Goal: Task Accomplishment & Management: Use online tool/utility

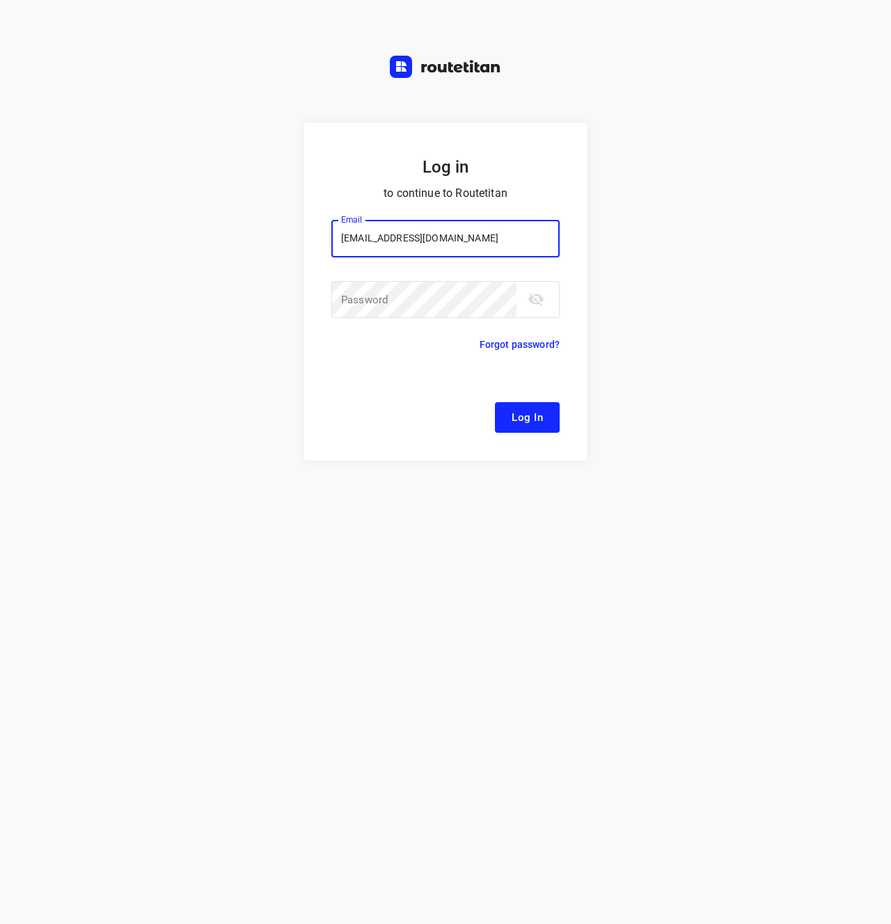
type input "[EMAIL_ADDRESS][DOMAIN_NAME]"
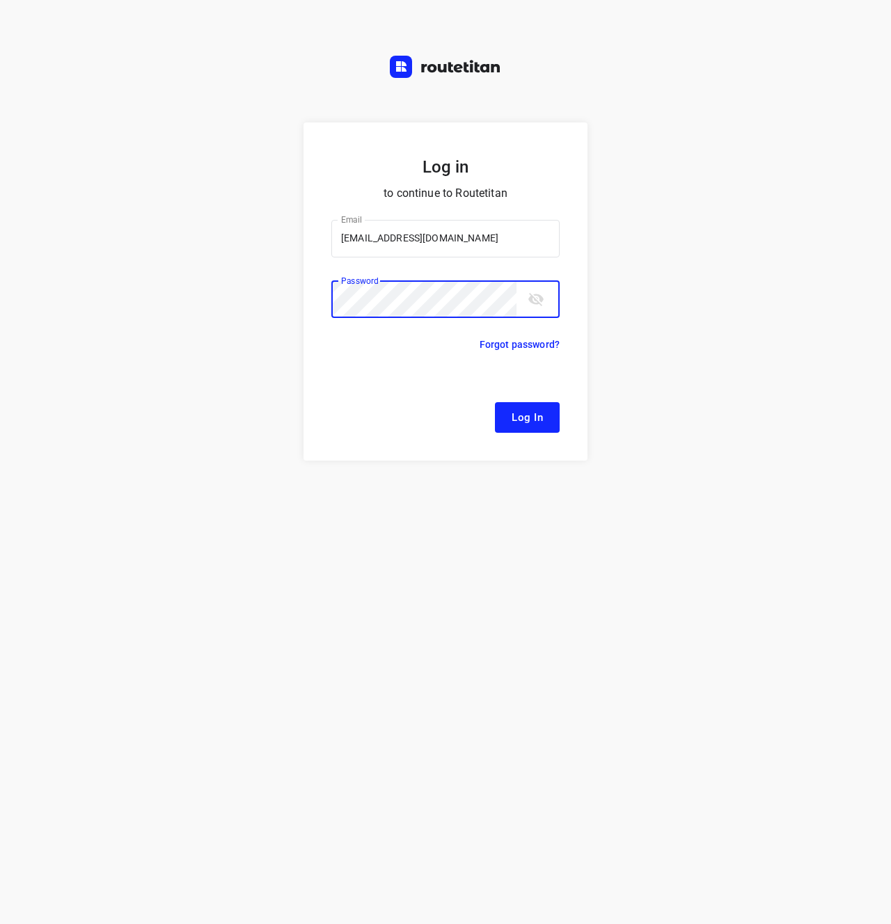
click at [535, 427] on button "Log In" at bounding box center [527, 417] width 65 height 31
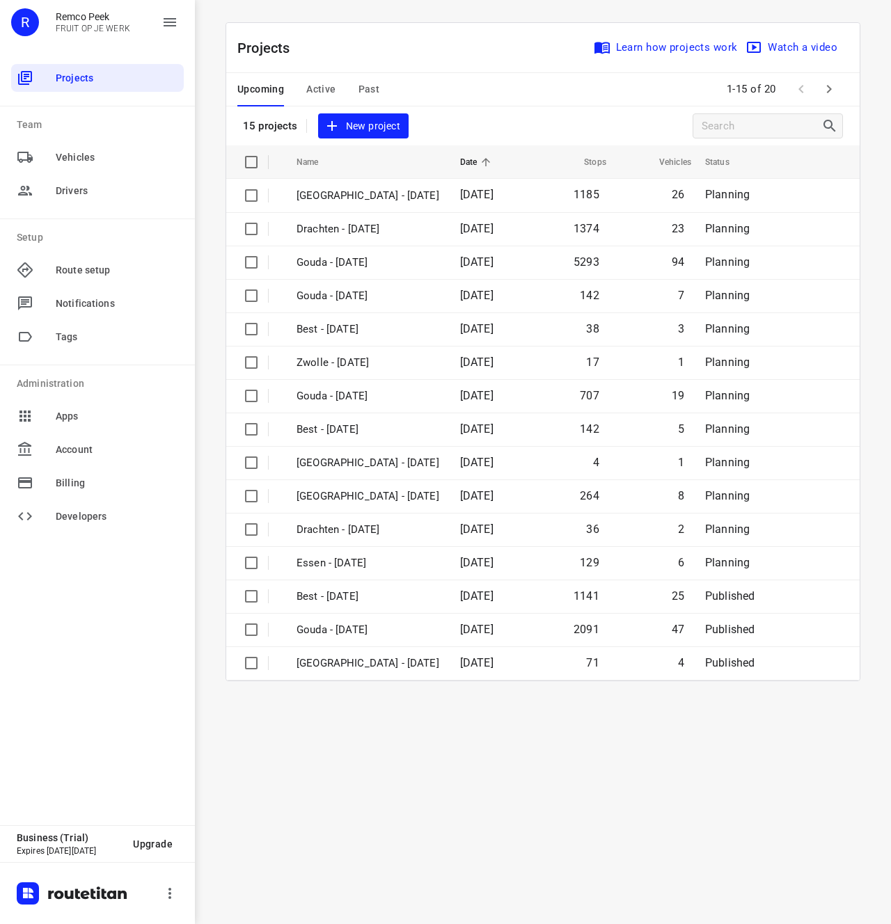
click at [317, 89] on span "Active" at bounding box center [320, 89] width 29 height 17
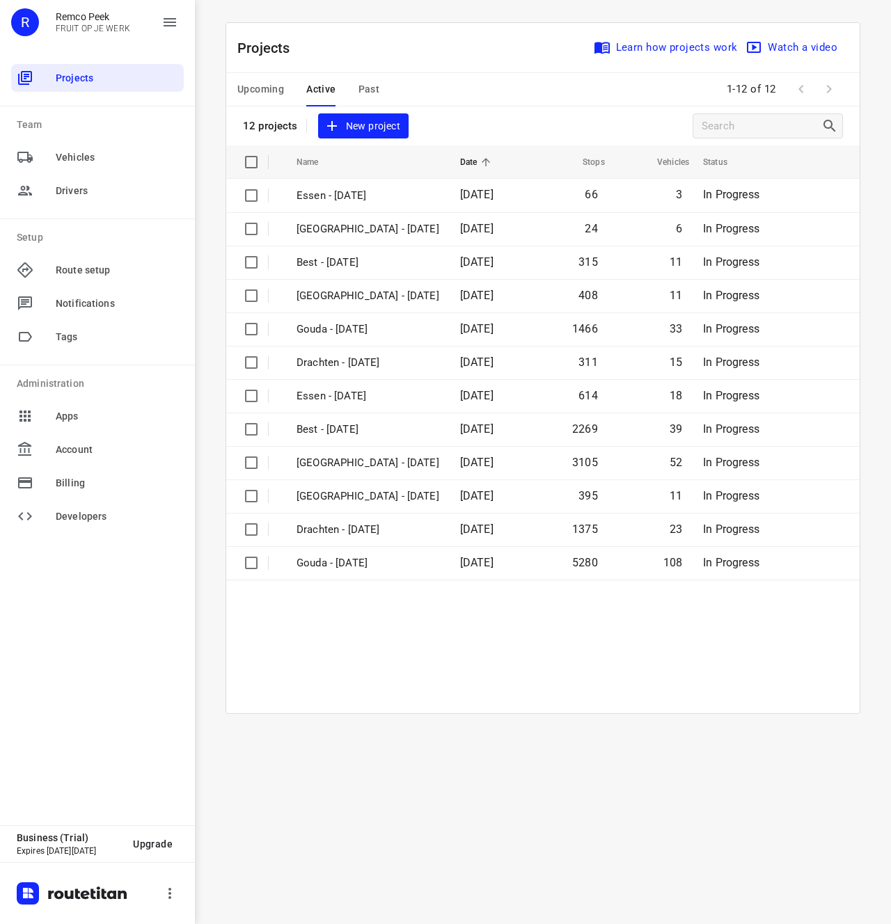
click at [464, 631] on table "Name Date Stops Vehicles Status [GEOGRAPHIC_DATA] - [DATE] 66 3 In Progress [GE…" at bounding box center [542, 429] width 633 height 568
click at [457, 708] on table "Name Date Stops Vehicles Status [GEOGRAPHIC_DATA] - [DATE] 66 3 In Progress [GE…" at bounding box center [542, 429] width 633 height 568
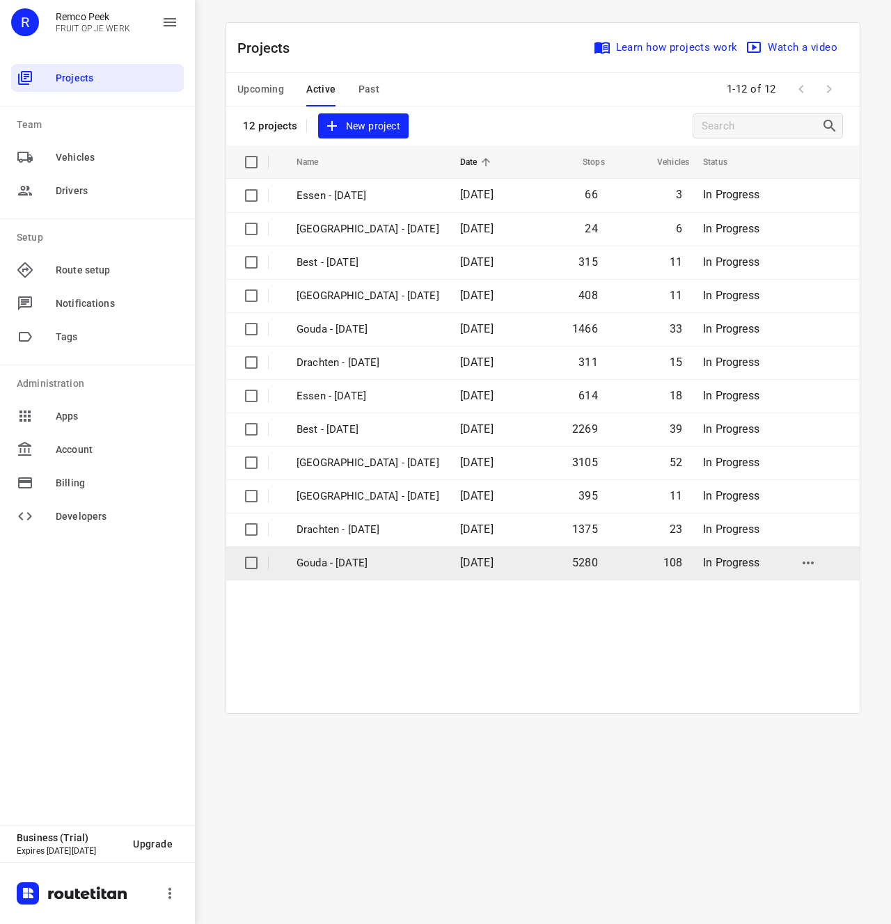
click at [386, 573] on td "Gouda - [DATE]" at bounding box center [366, 562] width 166 height 33
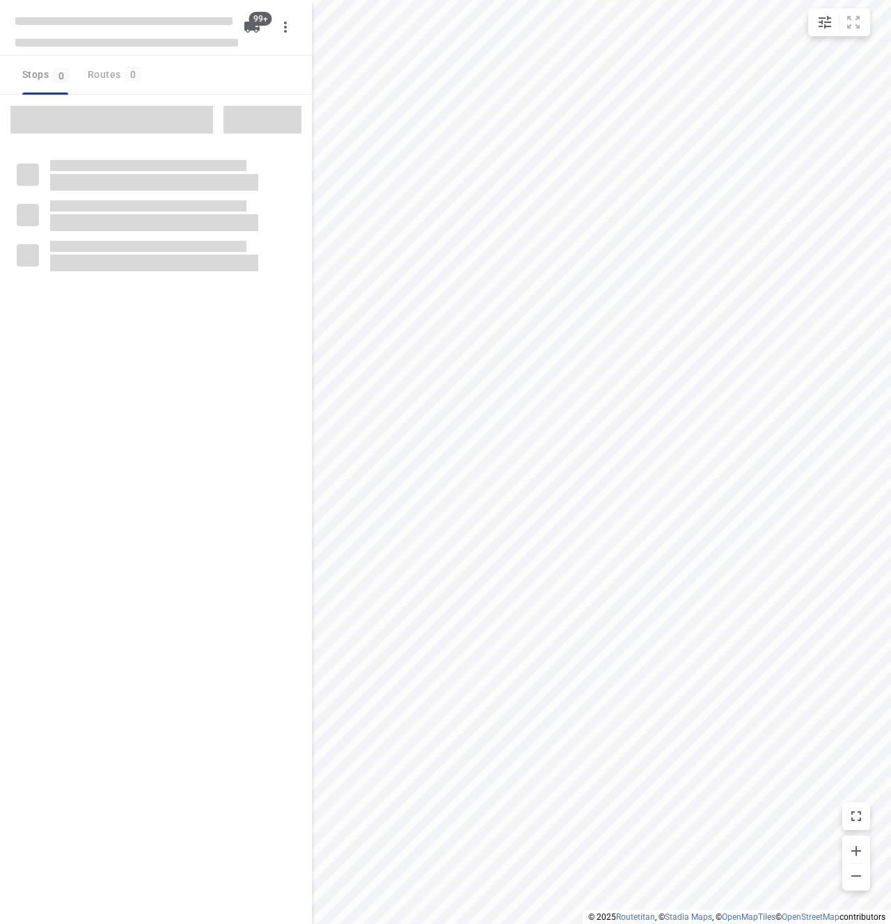
checkbox input "true"
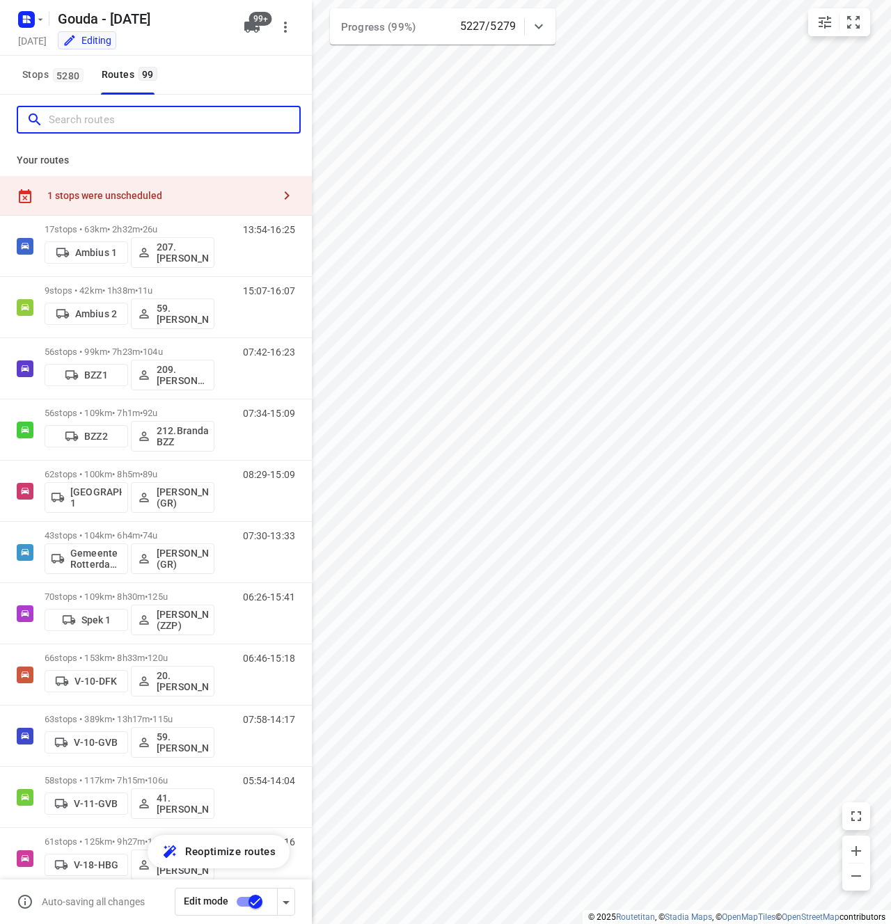
click at [68, 117] on input "Search routes" at bounding box center [174, 120] width 251 height 22
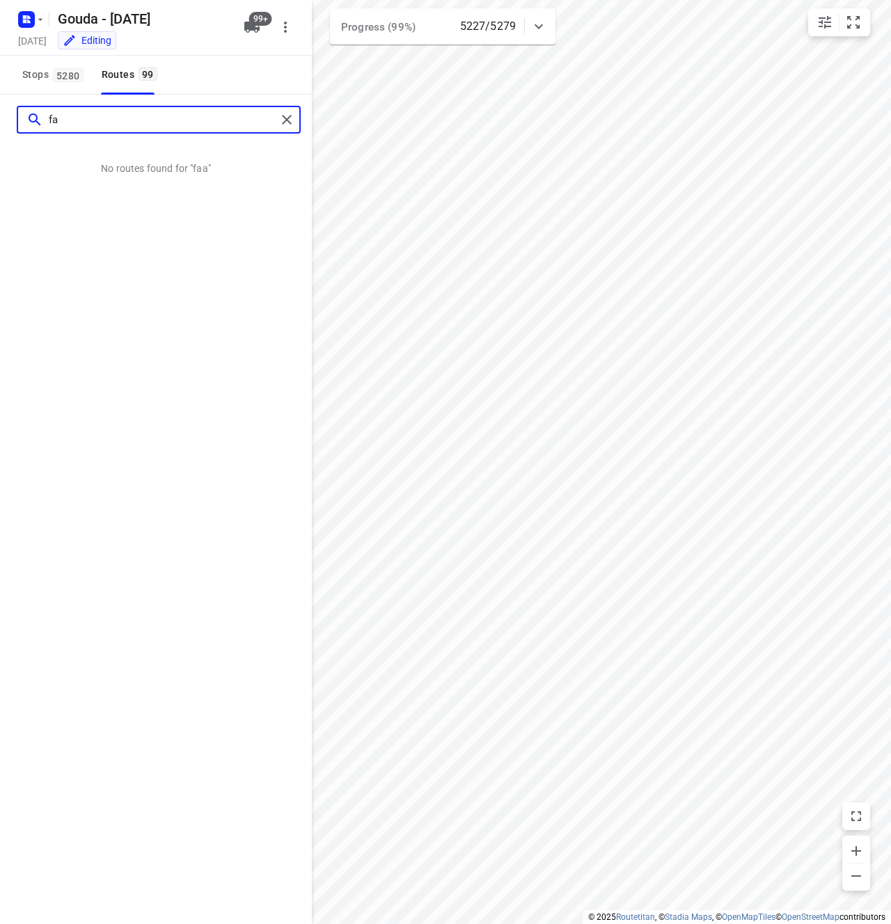
type input "f"
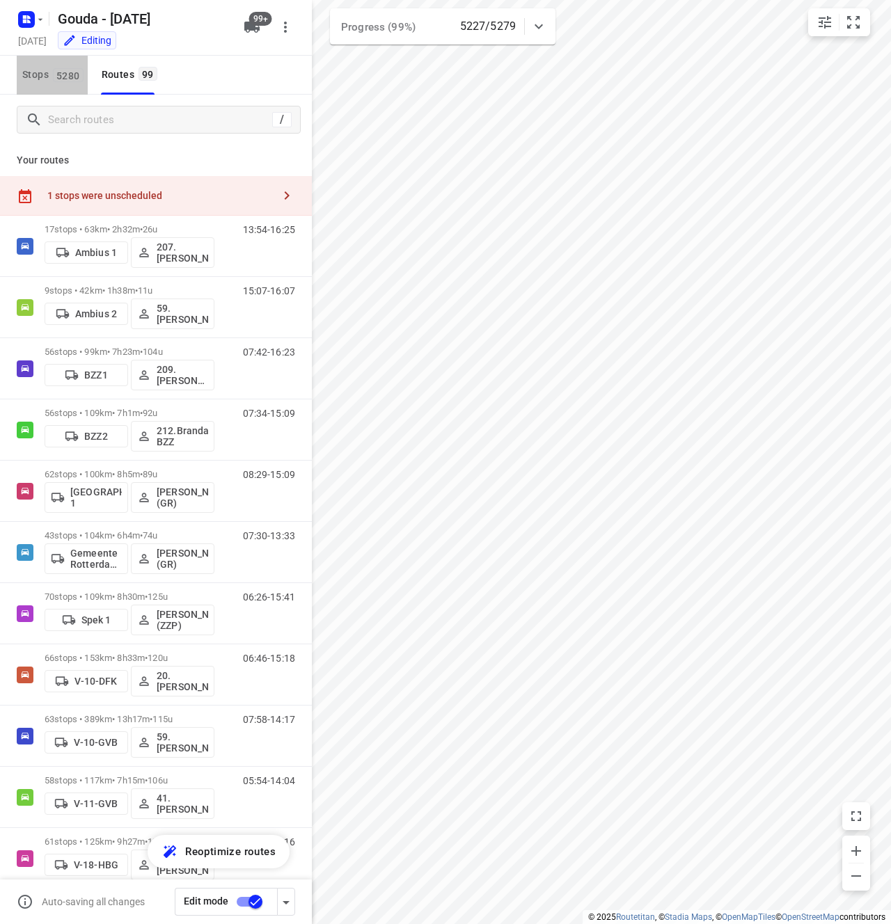
click at [53, 85] on button "Stops 5280" at bounding box center [52, 75] width 71 height 39
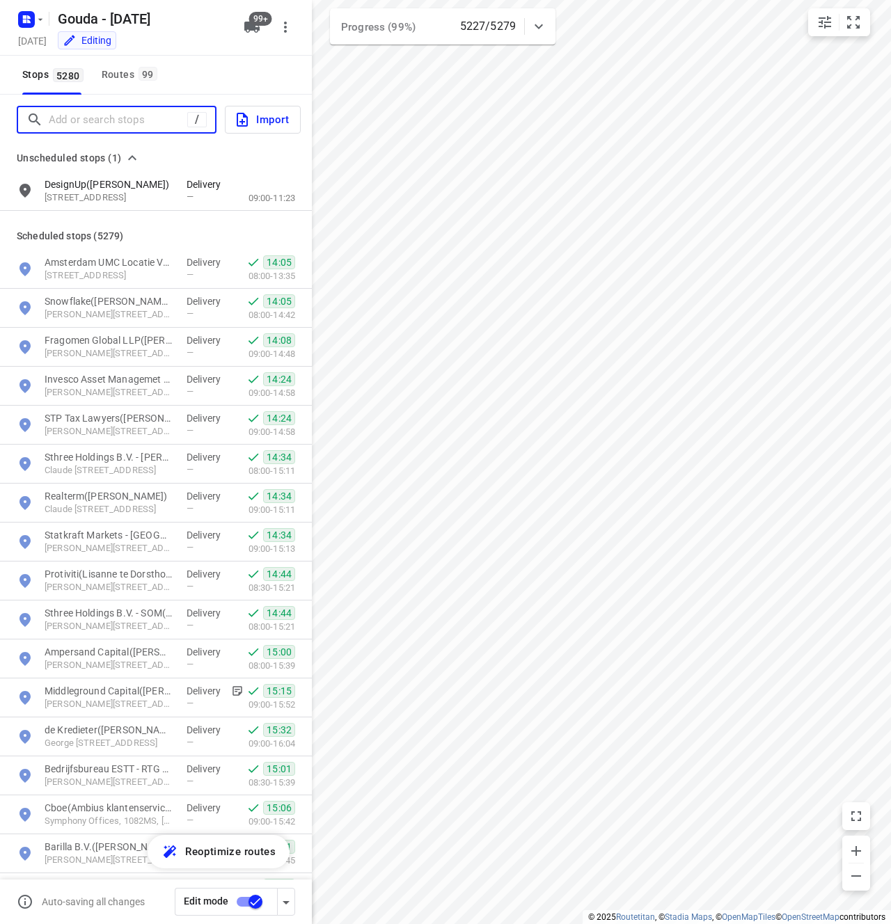
click at [86, 120] on input "Add or search stops" at bounding box center [118, 120] width 139 height 22
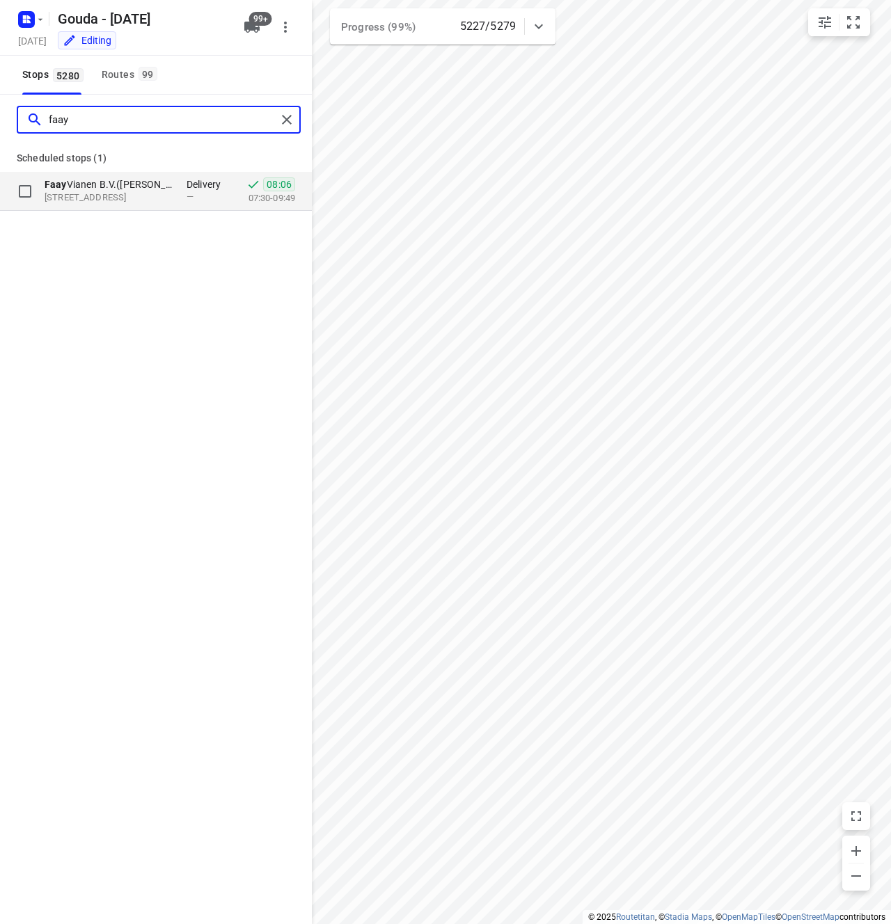
type input "faay"
click at [104, 180] on p "Faay Vianen B.V.(Dagmar Middelkoop)" at bounding box center [109, 184] width 128 height 14
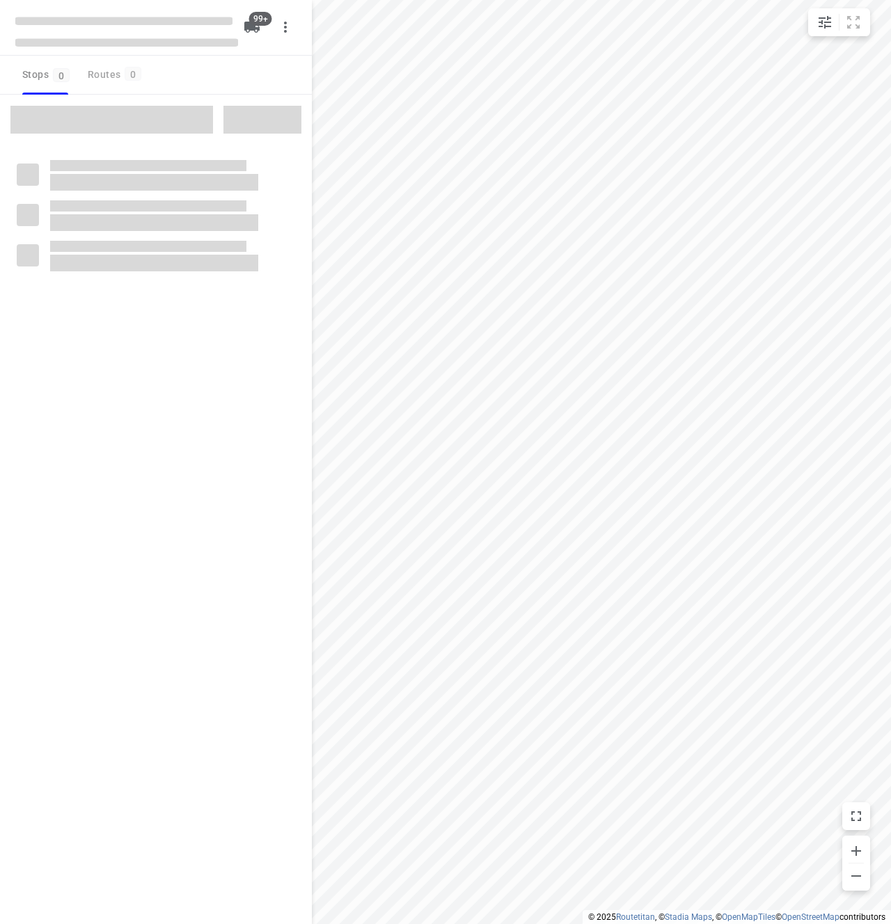
checkbox input "true"
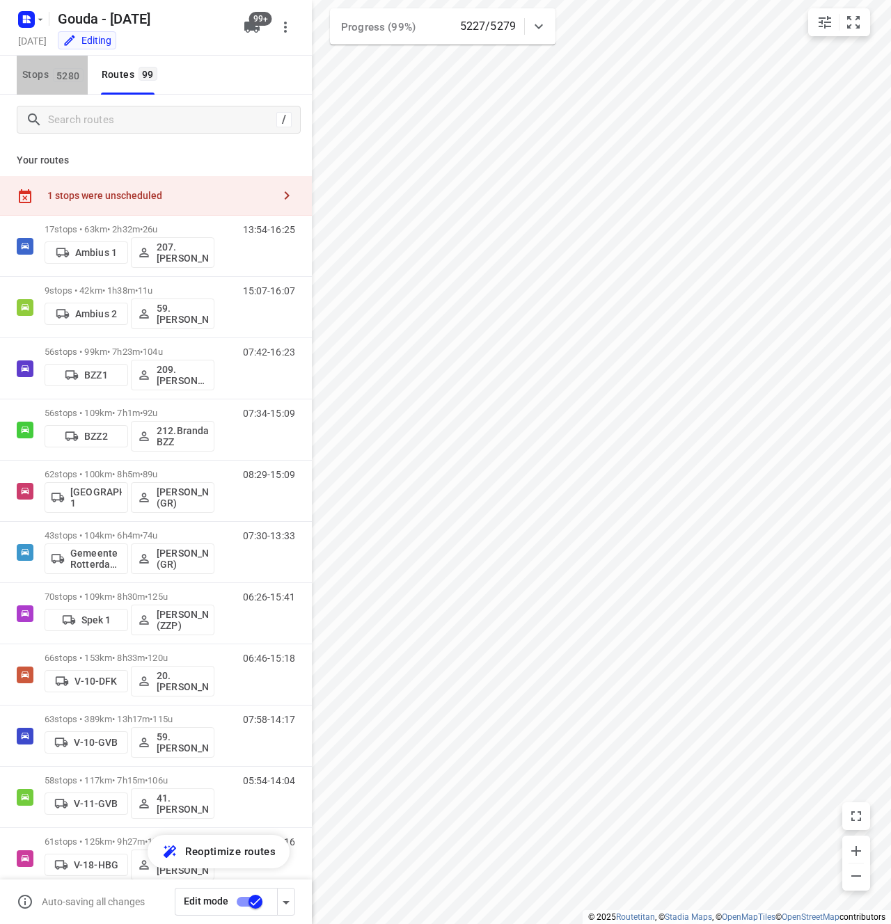
click at [55, 79] on span "5280" at bounding box center [68, 75] width 31 height 14
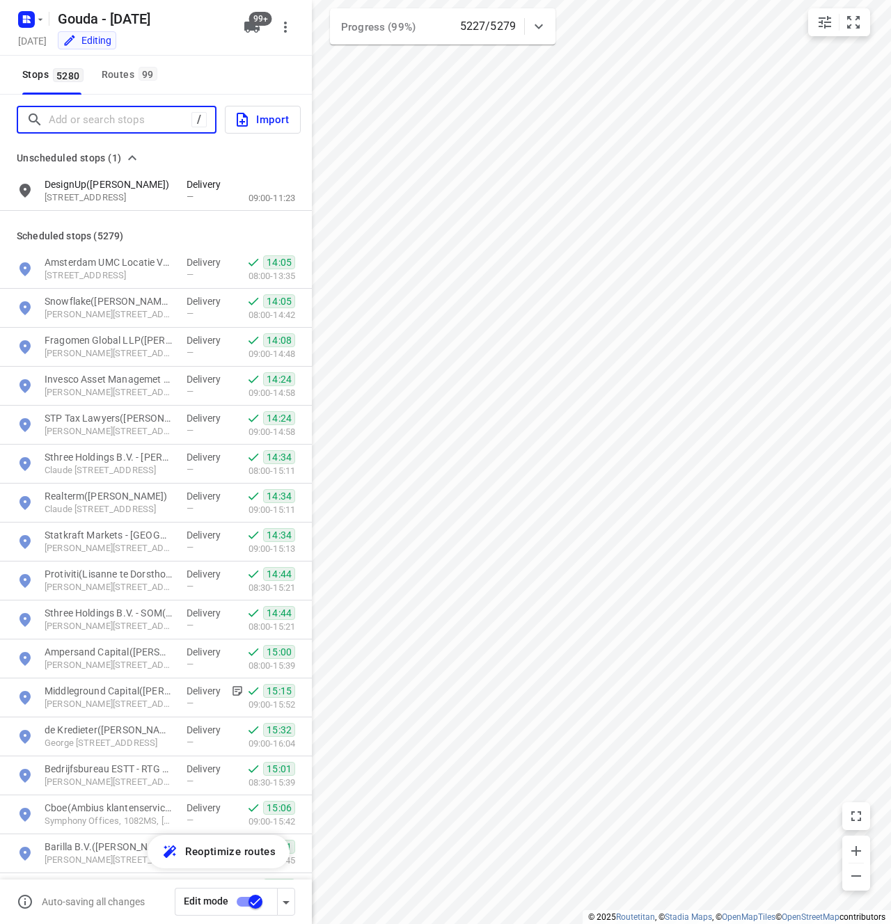
click at [68, 118] on input "Add or search stops" at bounding box center [120, 120] width 143 height 22
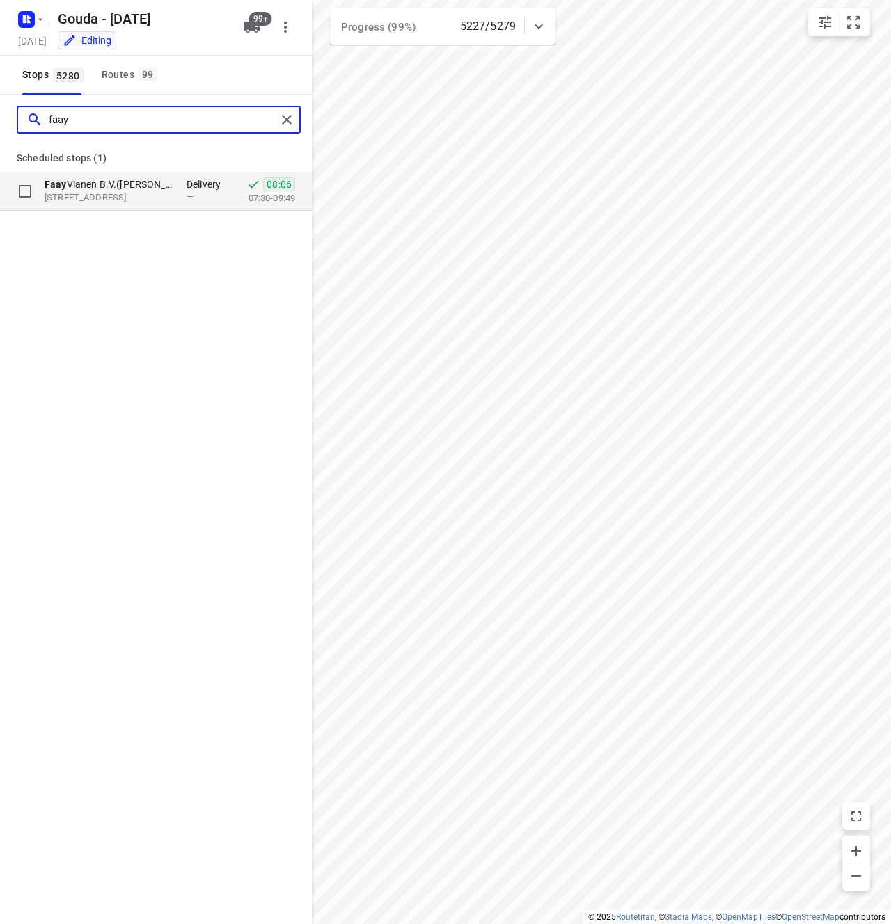
type input "faay"
click at [90, 193] on p "[STREET_ADDRESS]" at bounding box center [109, 197] width 128 height 13
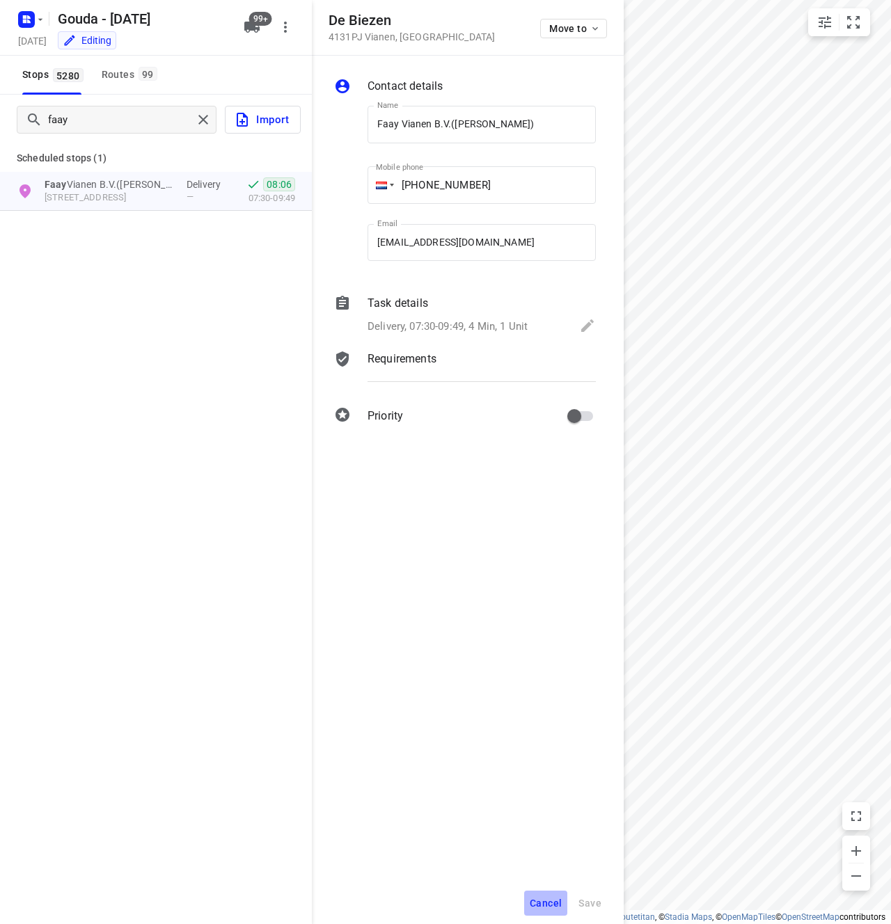
click at [557, 905] on span "Cancel" at bounding box center [546, 903] width 32 height 11
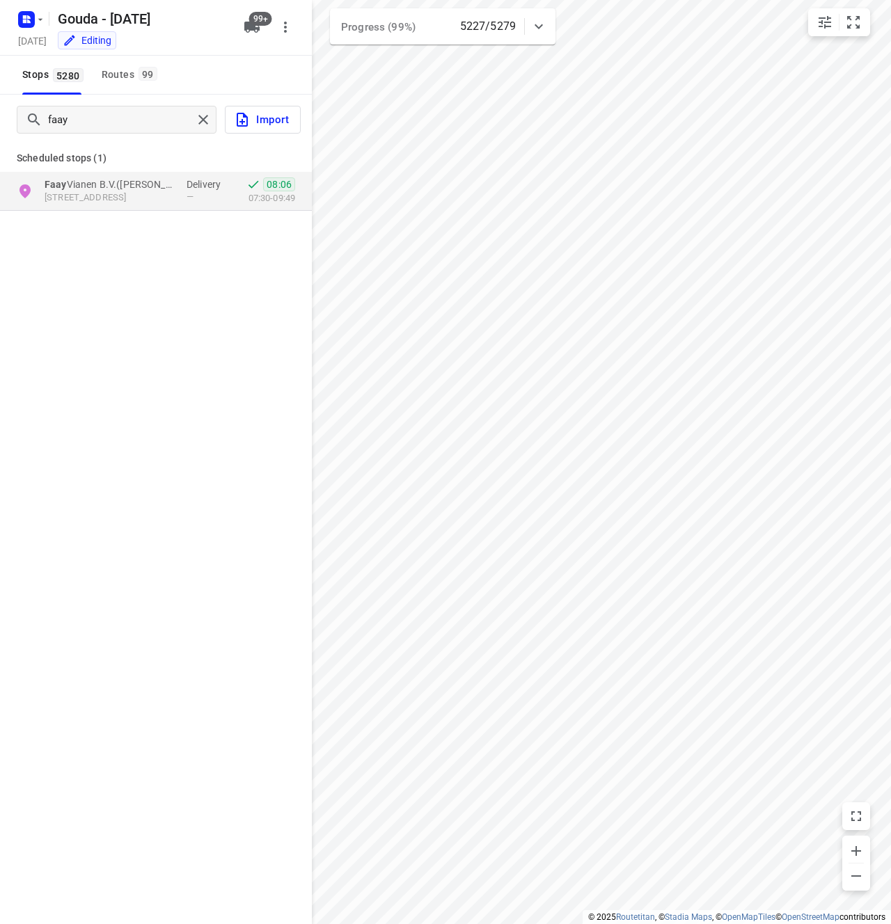
click at [138, 432] on div "faay Import Scheduled stops ( 1 ) Faay Vianen B.V.([PERSON_NAME]) De Biezen, 41…" at bounding box center [156, 557] width 312 height 924
click at [32, 35] on h5 "[DATE]" at bounding box center [33, 41] width 40 height 16
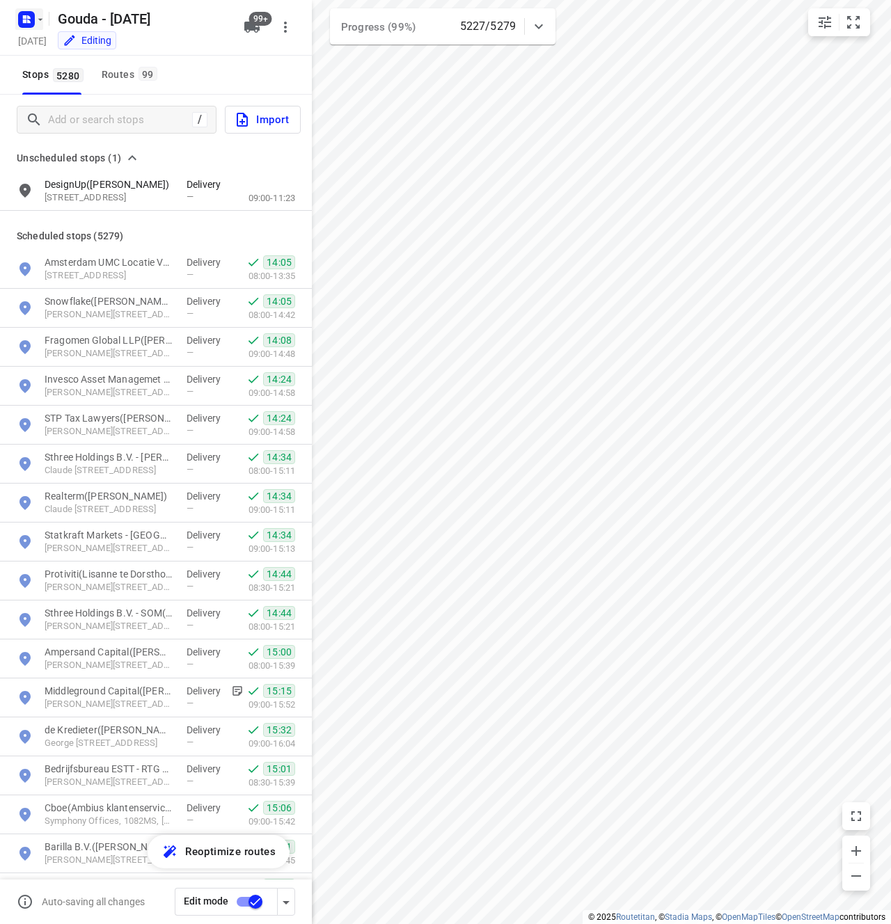
click at [37, 22] on icon "button" at bounding box center [40, 19] width 11 height 11
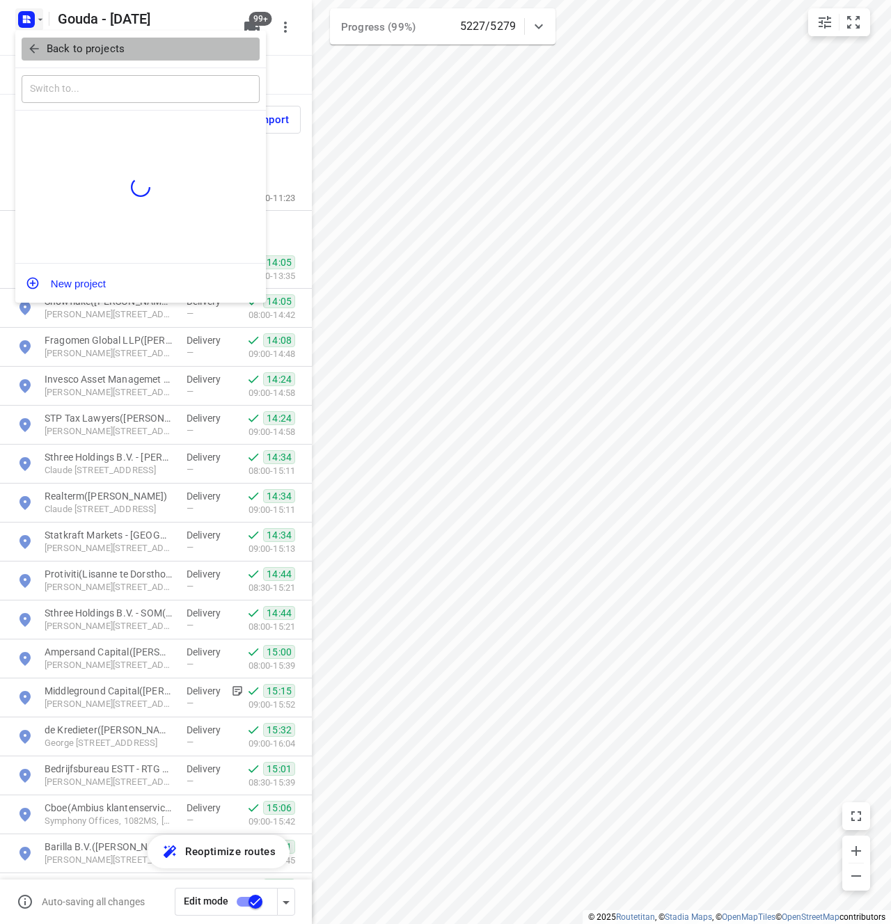
click at [68, 52] on p "Back to projects" at bounding box center [86, 49] width 78 height 16
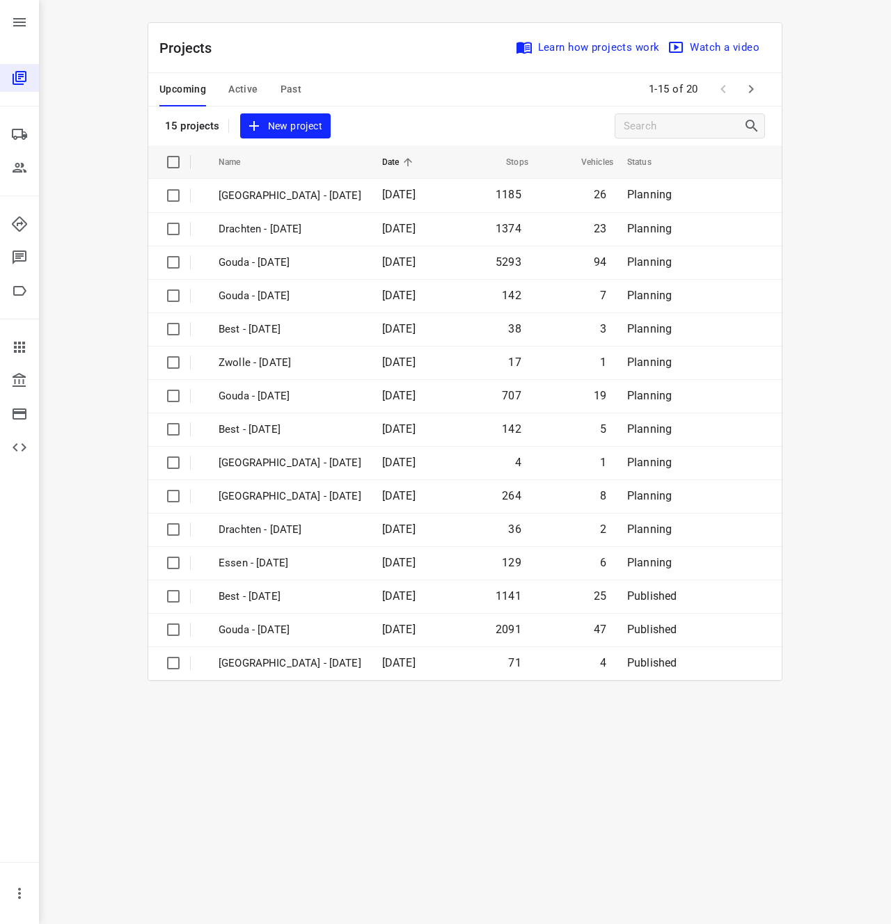
click at [306, 131] on span "New project" at bounding box center [285, 126] width 74 height 17
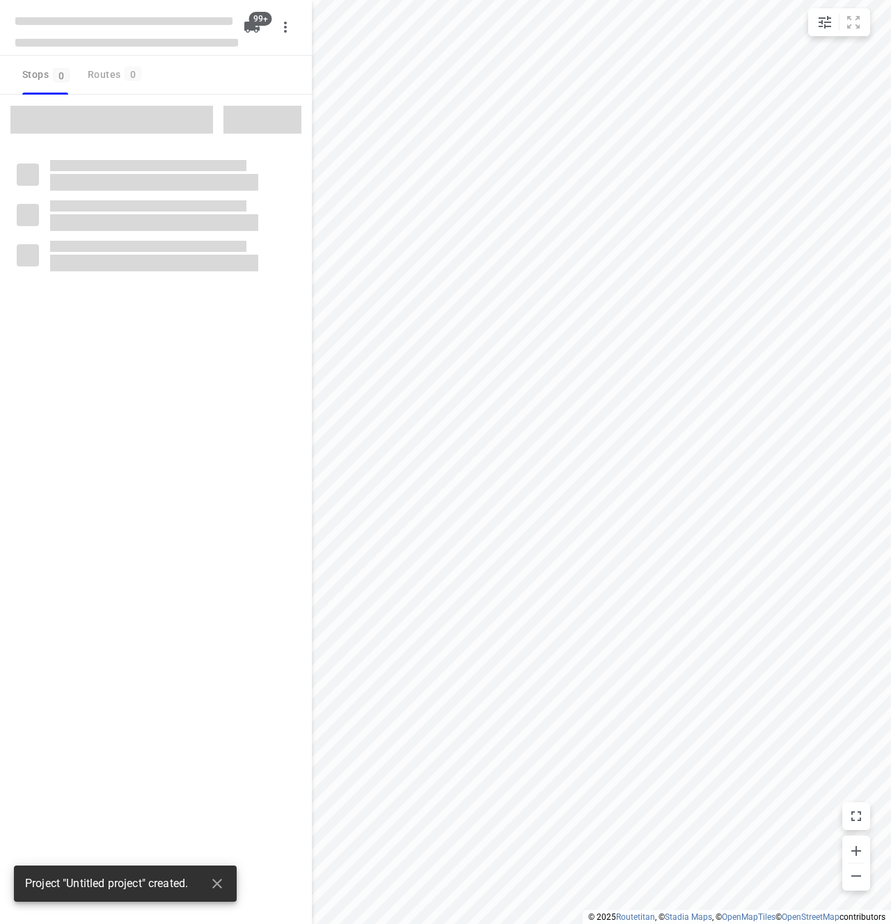
checkbox input "true"
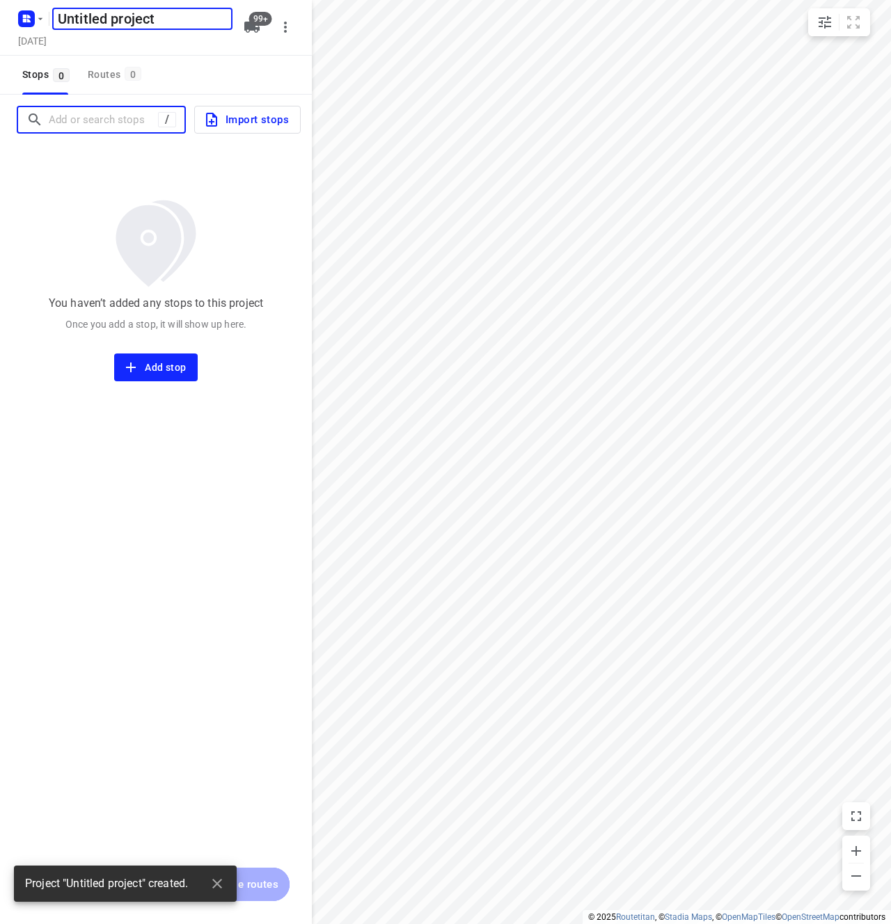
click at [91, 125] on input "Add or search stops" at bounding box center [103, 120] width 109 height 22
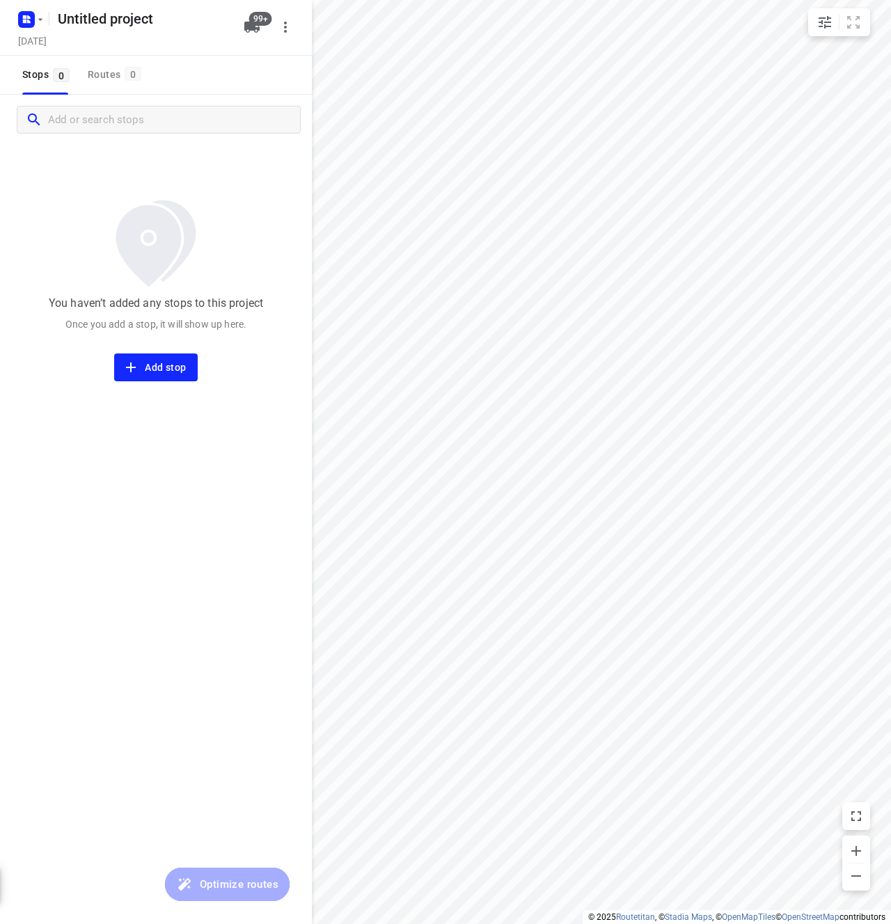
click at [142, 184] on div "You haven’t added any stops to this project Once you add a stop, it will show u…" at bounding box center [156, 263] width 312 height 237
click at [121, 122] on input "Add or search stops" at bounding box center [103, 120] width 109 height 22
paste input "[STREET_ADDRESS]"
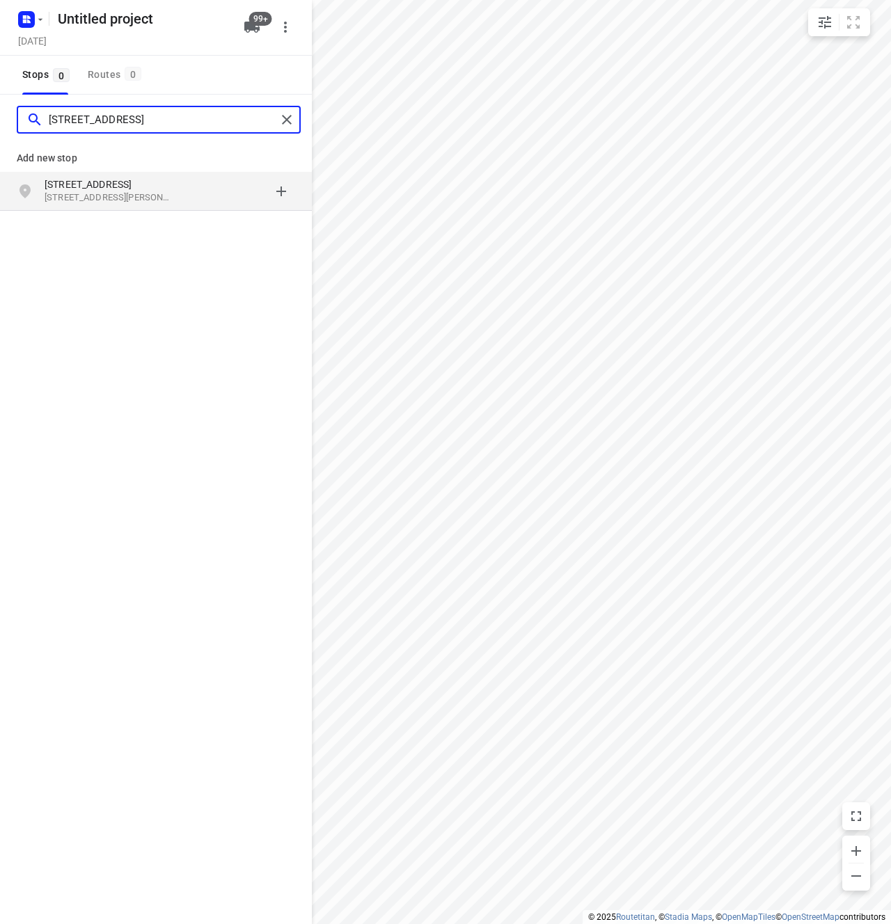
type input "[STREET_ADDRESS]"
click at [175, 191] on div "[STREET_ADDRESS][PERSON_NAME]" at bounding box center [116, 191] width 142 height 28
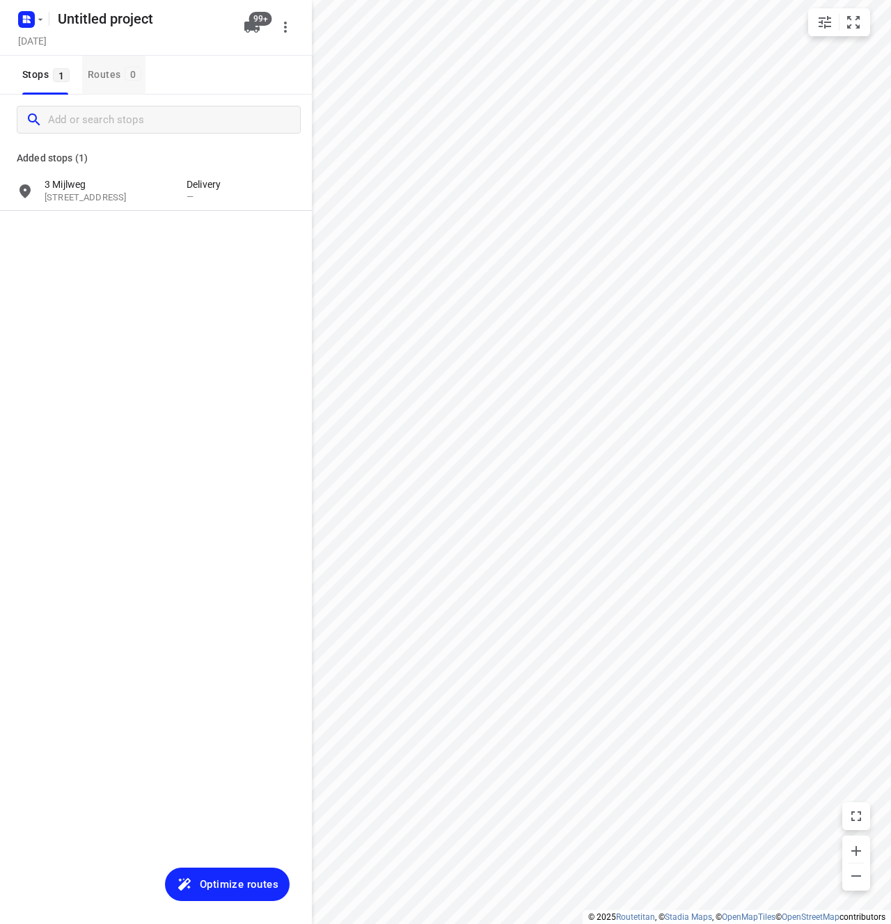
click at [106, 63] on button "Routes 0" at bounding box center [113, 75] width 63 height 39
click at [33, 78] on span "Stops 1" at bounding box center [48, 74] width 52 height 17
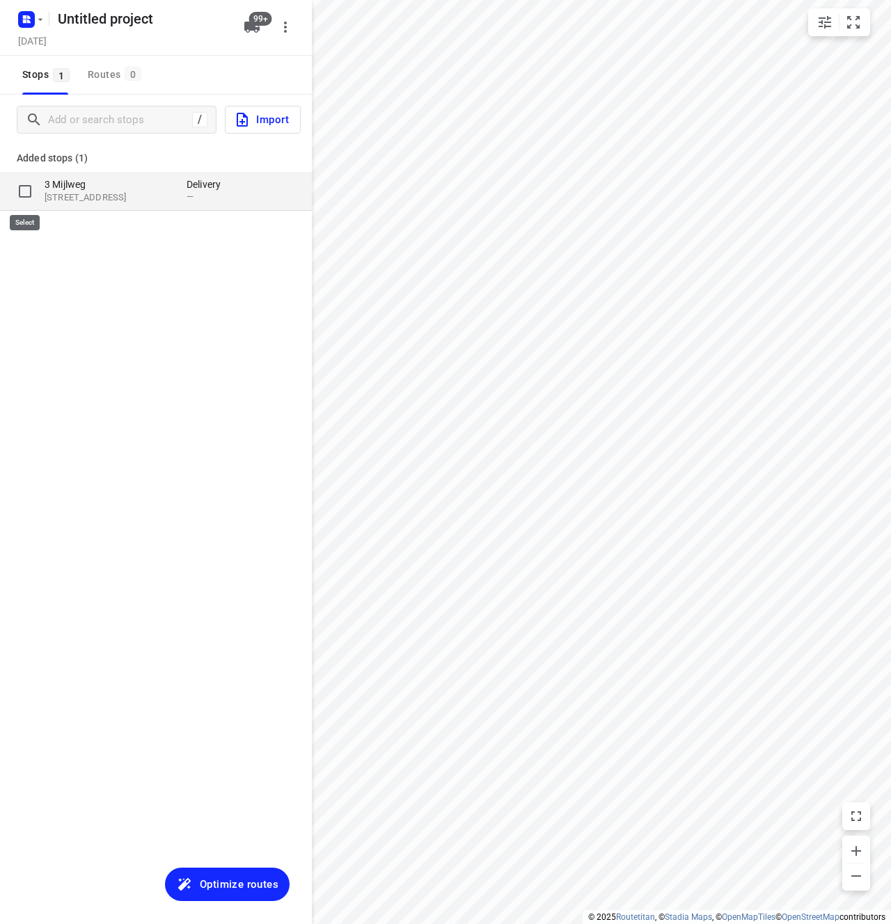
click at [19, 189] on input "grid" at bounding box center [25, 191] width 28 height 28
checkbox input "true"
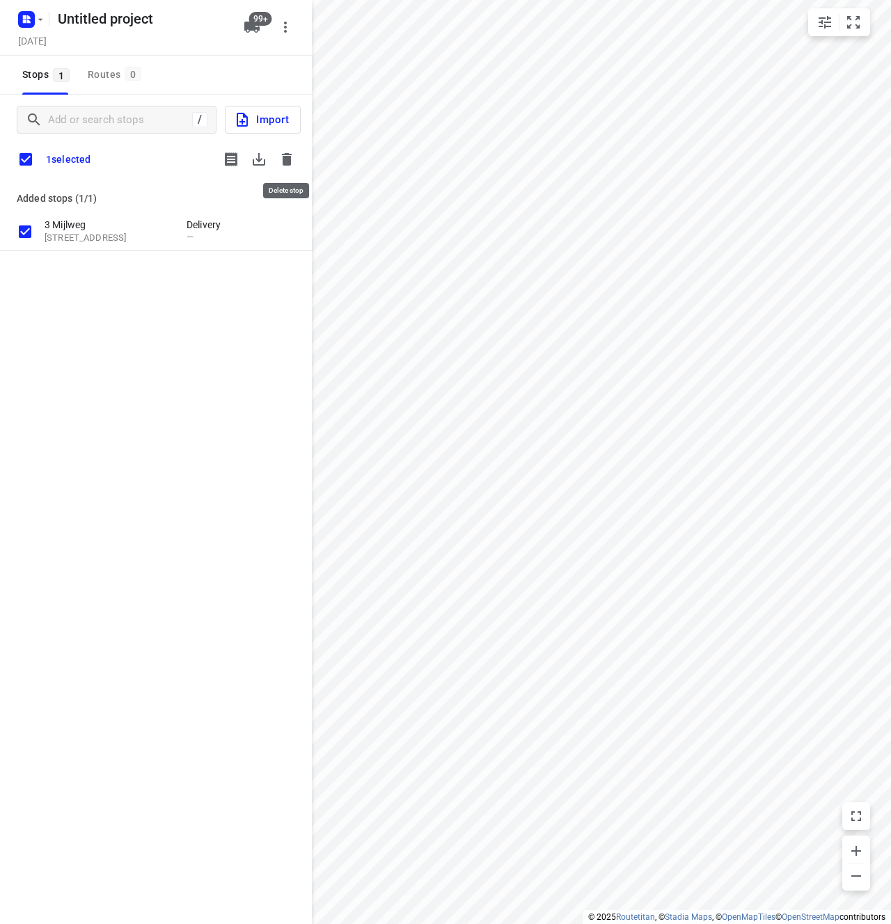
click at [285, 157] on icon "button" at bounding box center [287, 159] width 10 height 13
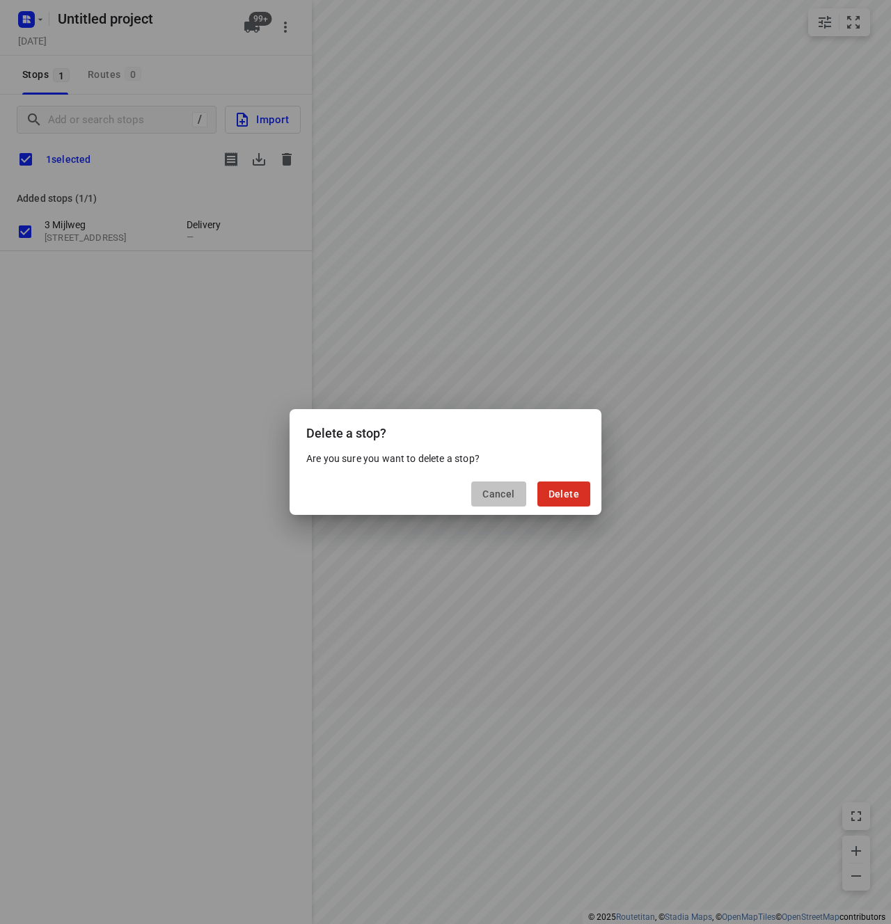
click at [497, 499] on button "Cancel" at bounding box center [498, 494] width 54 height 25
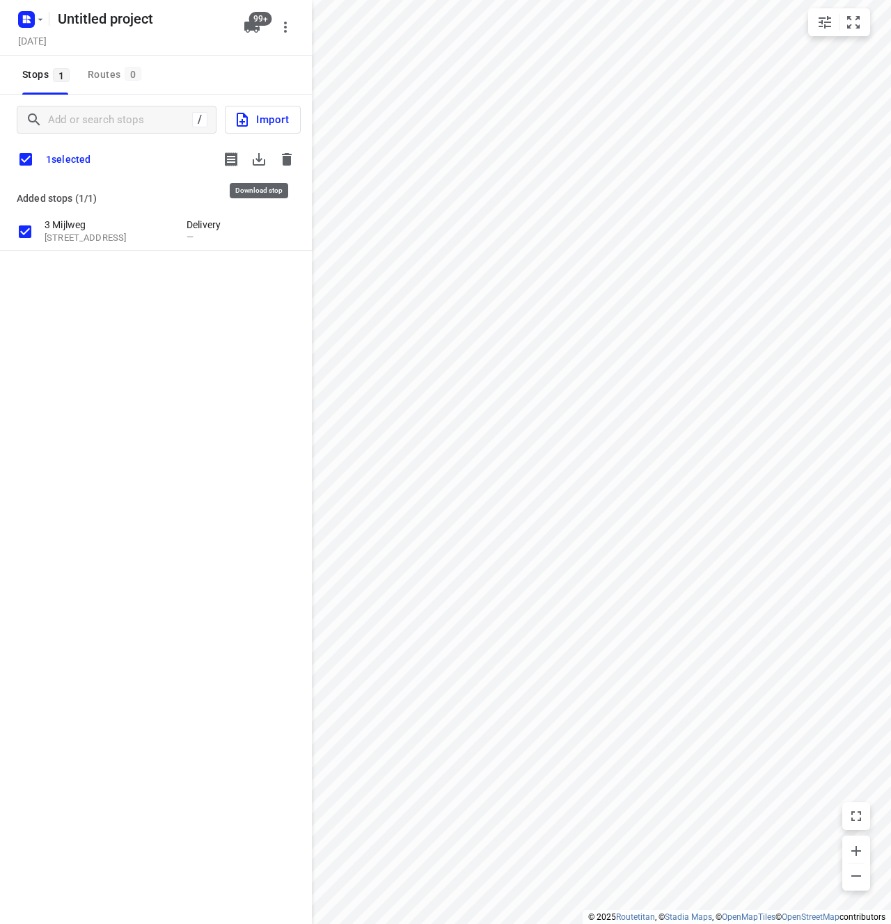
click at [261, 147] on button "button" at bounding box center [259, 159] width 28 height 28
click at [280, 109] on button "Import" at bounding box center [263, 120] width 76 height 28
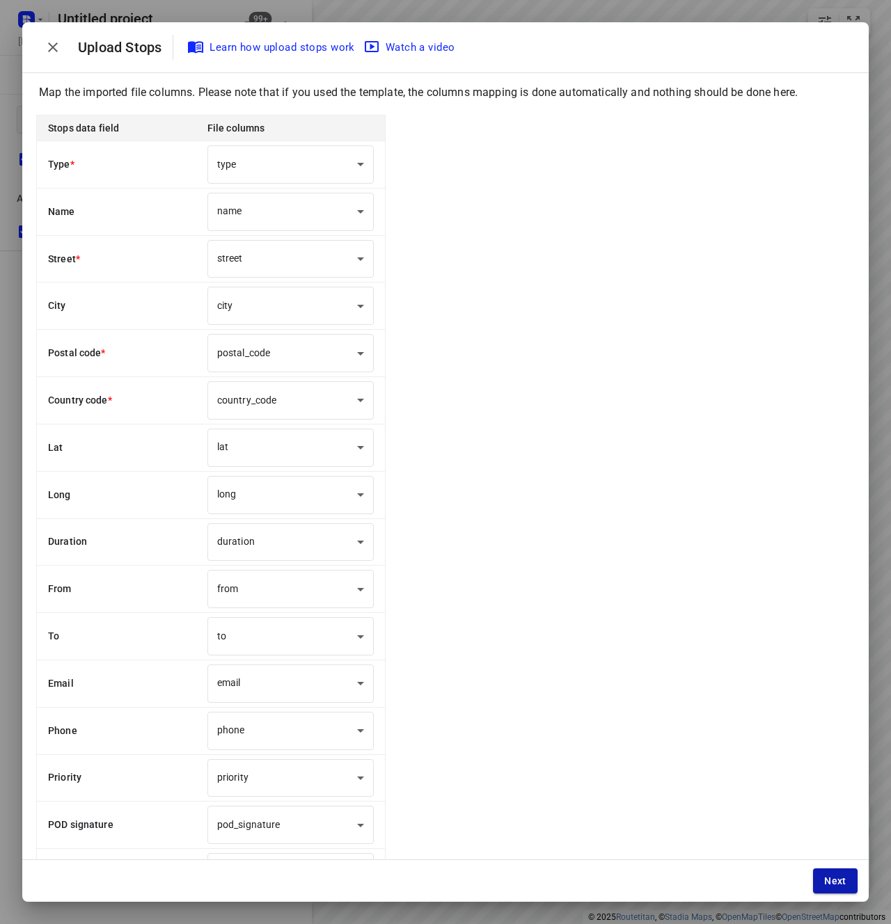
click at [816, 883] on button "Next" at bounding box center [835, 881] width 45 height 25
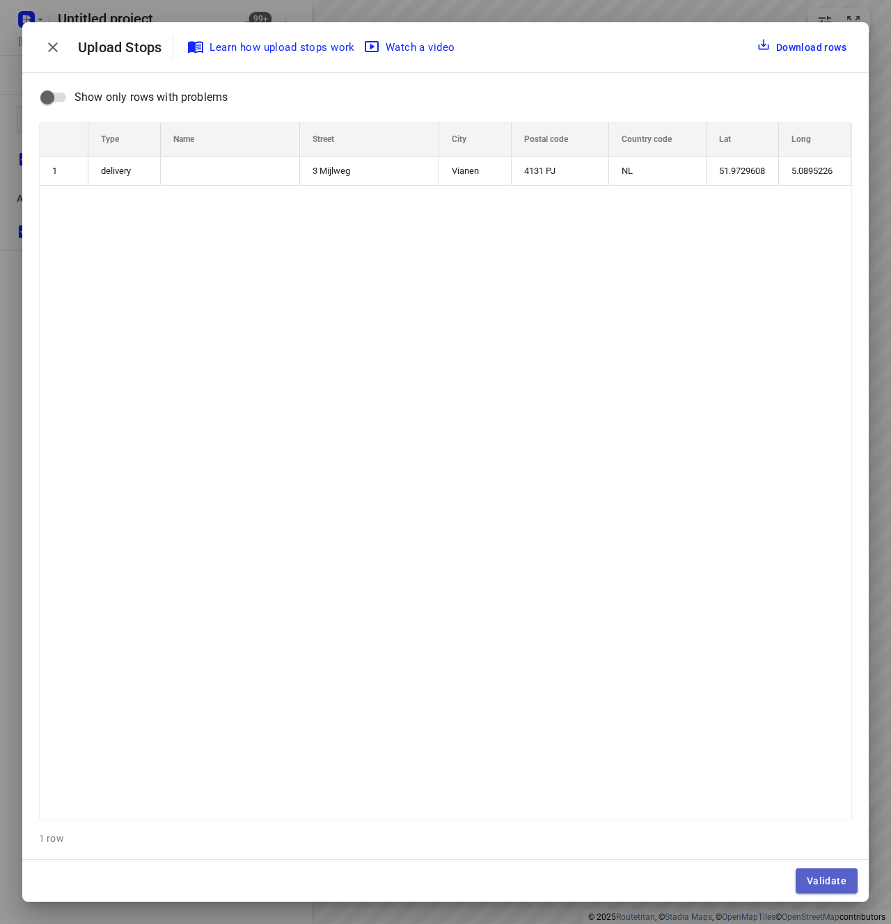
click at [831, 884] on span "Validate" at bounding box center [827, 881] width 40 height 11
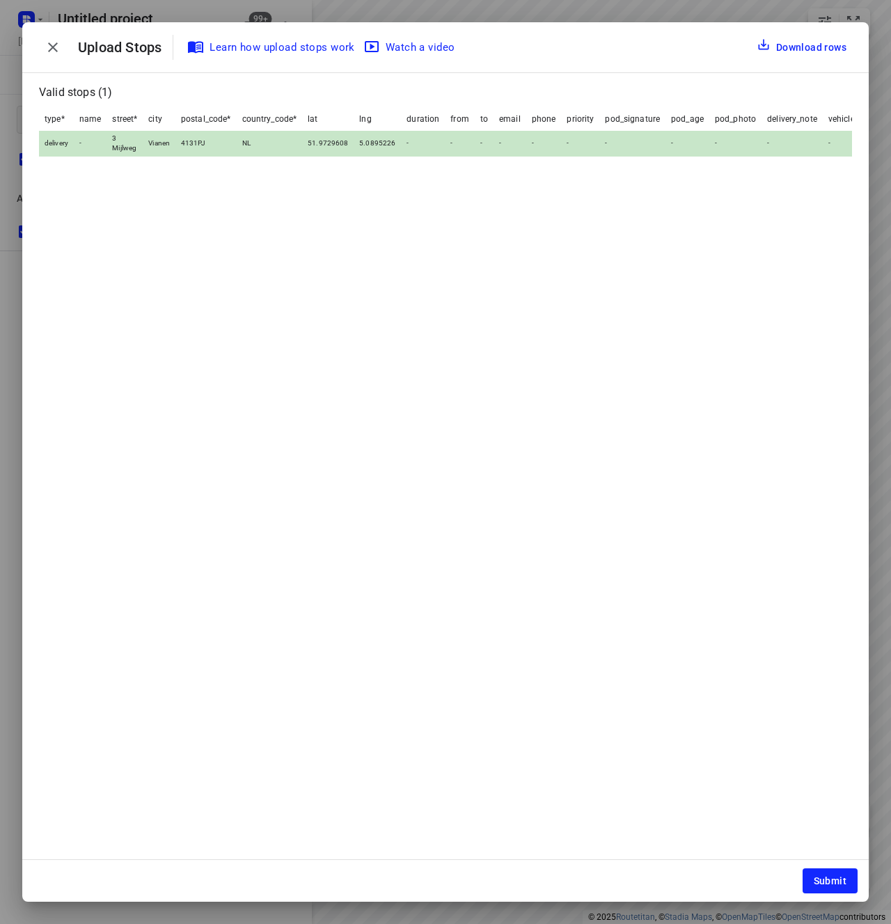
click at [831, 884] on span "Submit" at bounding box center [830, 881] width 33 height 11
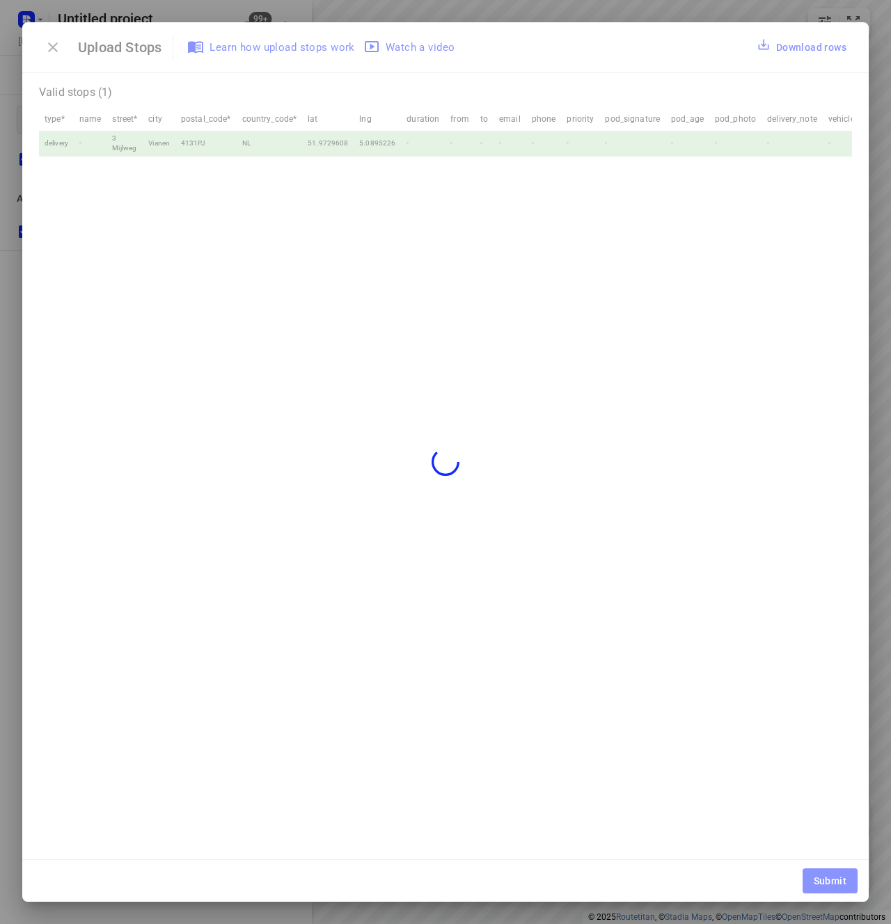
checkbox input "false"
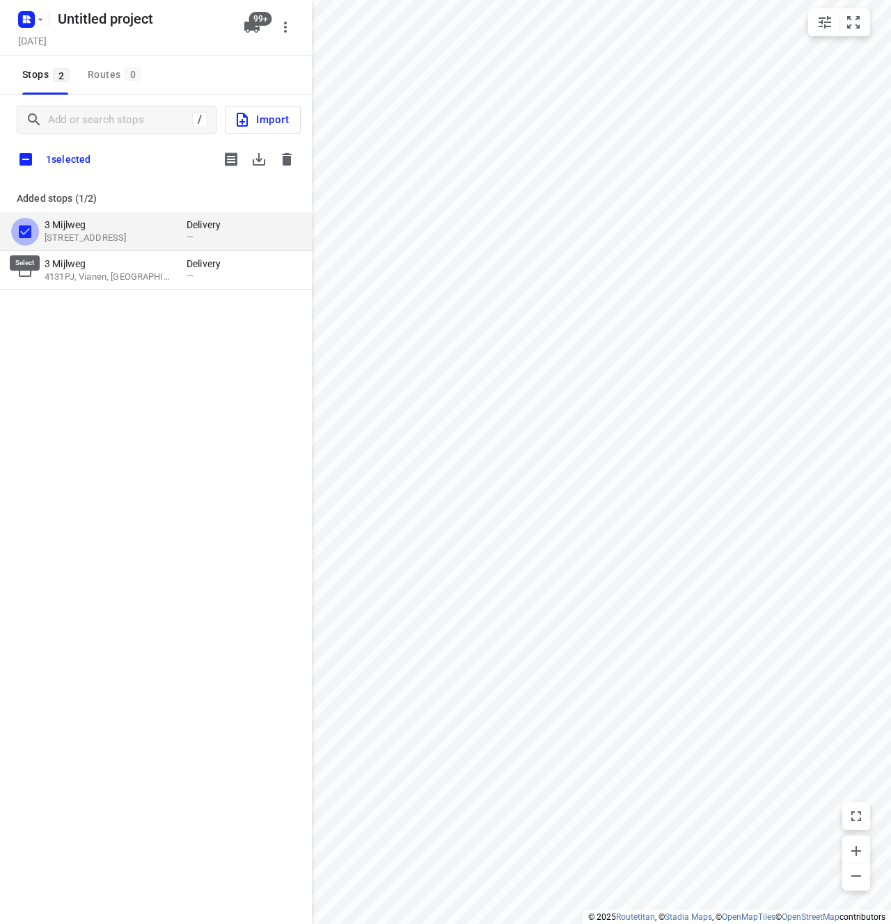
click at [23, 228] on input "grid" at bounding box center [25, 232] width 28 height 28
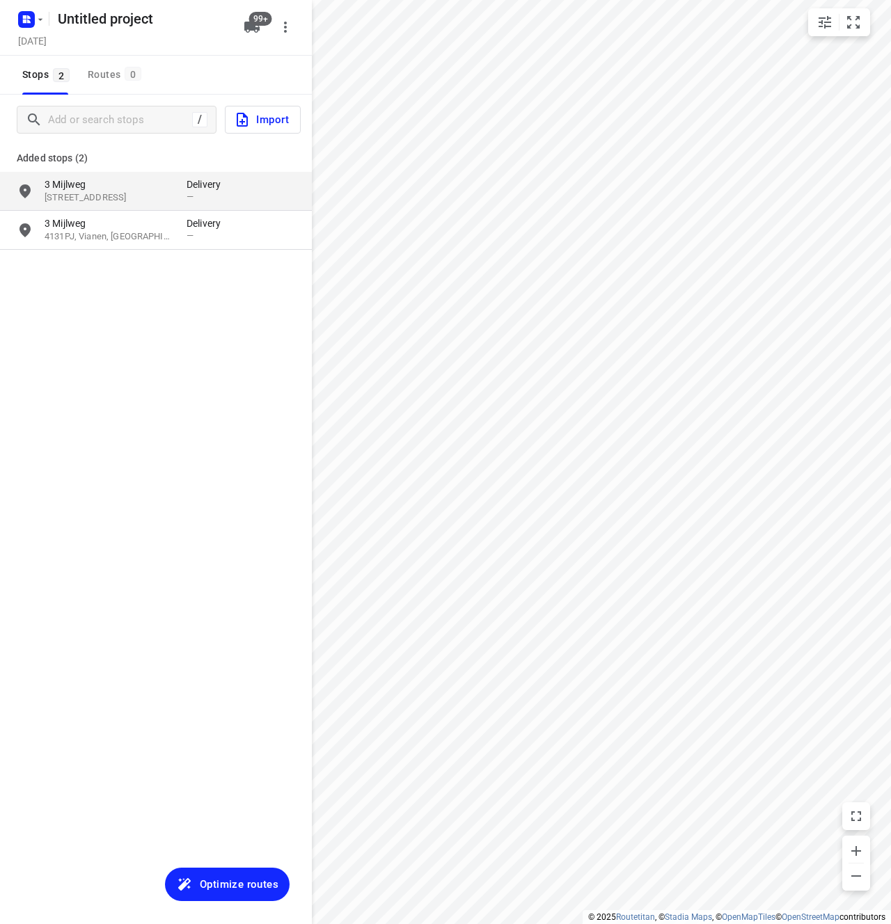
click at [122, 306] on div "/ Import Added stops (2) [GEOGRAPHIC_DATA][STREET_ADDRESS] Delivery — [GEOGRAPH…" at bounding box center [156, 557] width 312 height 924
